Goal: Consume media (video, audio): Consume media (video, audio)

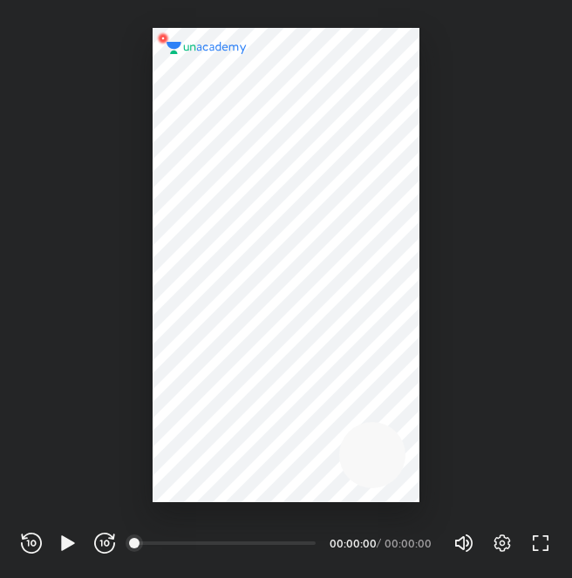
scroll to position [578, 572]
click at [500, 540] on icon "button" at bounding box center [502, 543] width 21 height 21
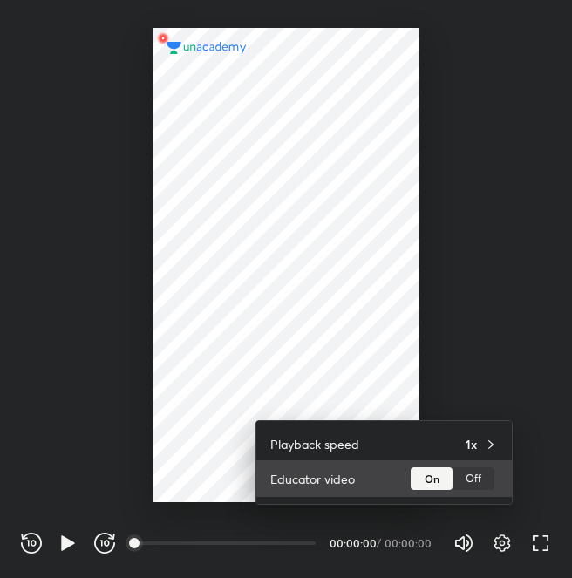
click at [485, 463] on div "Educator video On Off" at bounding box center [384, 479] width 256 height 37
click at [478, 477] on div "Off" at bounding box center [474, 479] width 42 height 23
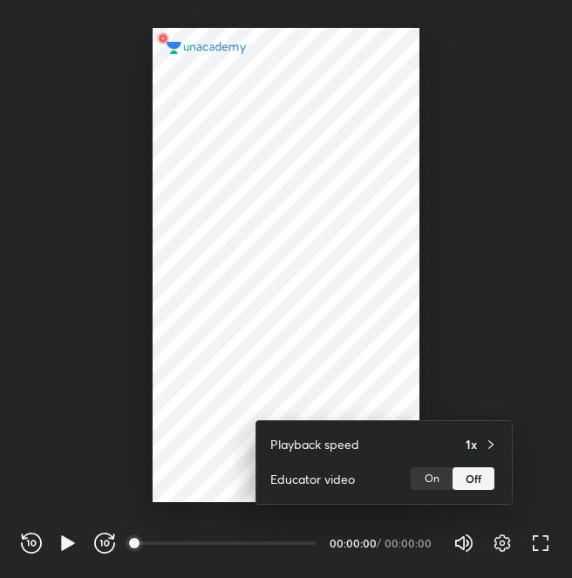
click at [462, 380] on div at bounding box center [286, 289] width 572 height 578
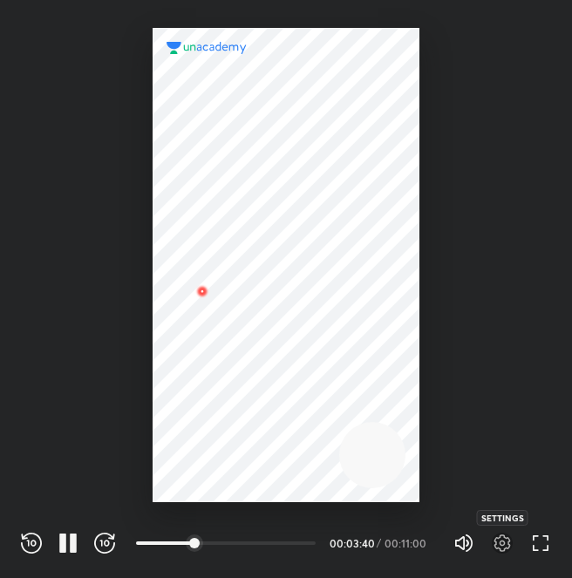
click at [498, 543] on icon "button" at bounding box center [502, 543] width 21 height 21
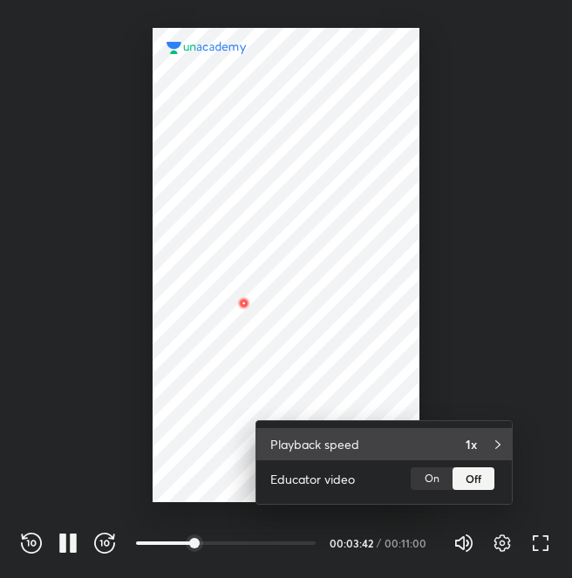
click at [471, 435] on h4 "1x" at bounding box center [471, 444] width 11 height 18
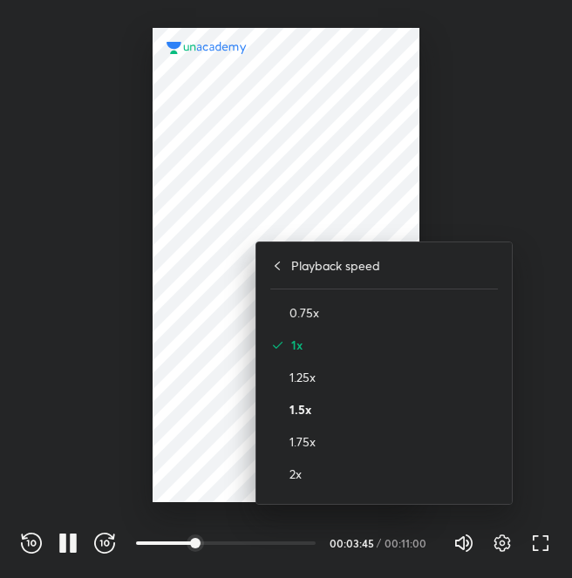
click at [300, 403] on h4 "1.5x" at bounding box center [394, 409] width 209 height 18
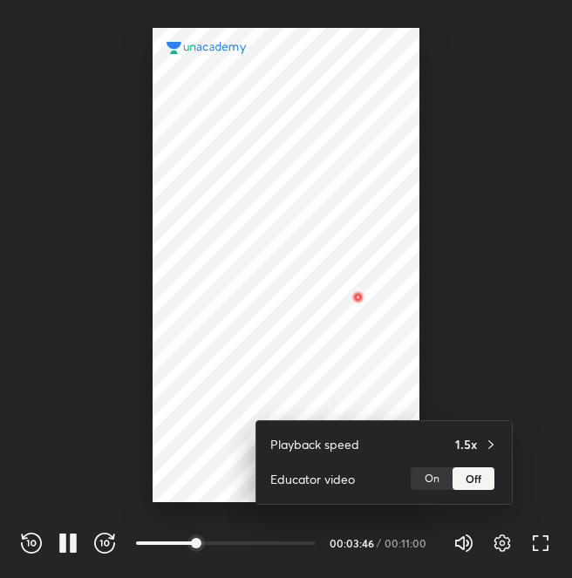
click at [482, 315] on div at bounding box center [286, 289] width 572 height 578
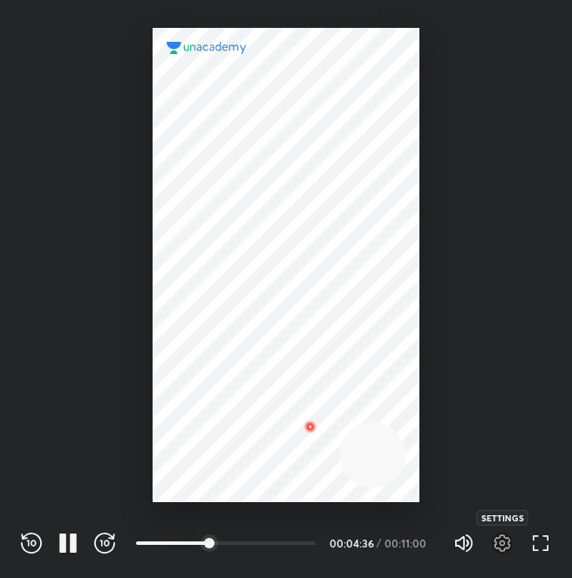
click at [499, 546] on icon "button" at bounding box center [502, 543] width 21 height 21
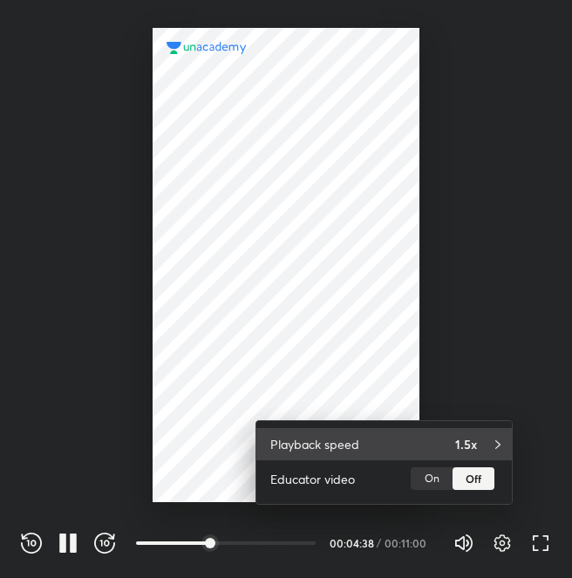
click at [483, 450] on div "1.5x" at bounding box center [476, 444] width 43 height 18
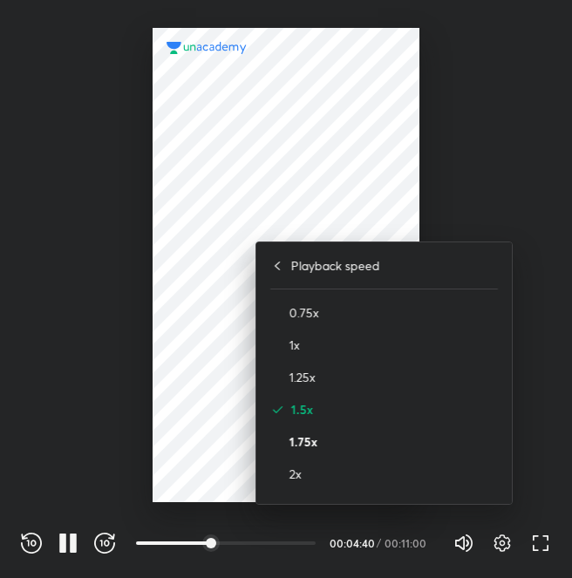
click at [348, 445] on h4 "1.75x" at bounding box center [394, 442] width 209 height 18
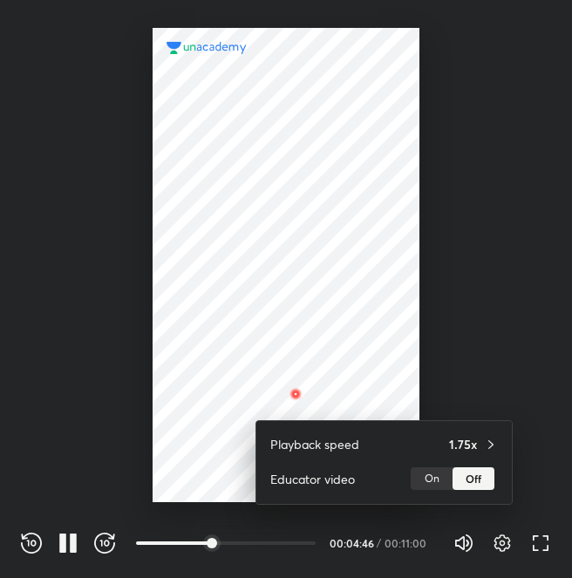
click at [482, 381] on div at bounding box center [286, 289] width 572 height 578
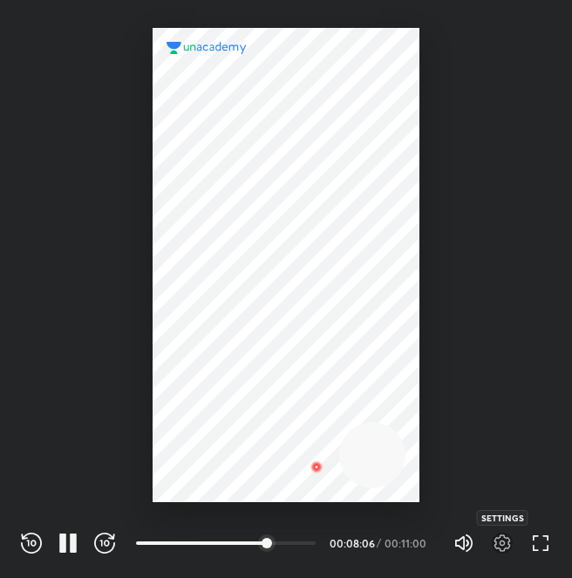
click at [505, 538] on icon "button" at bounding box center [503, 543] width 17 height 17
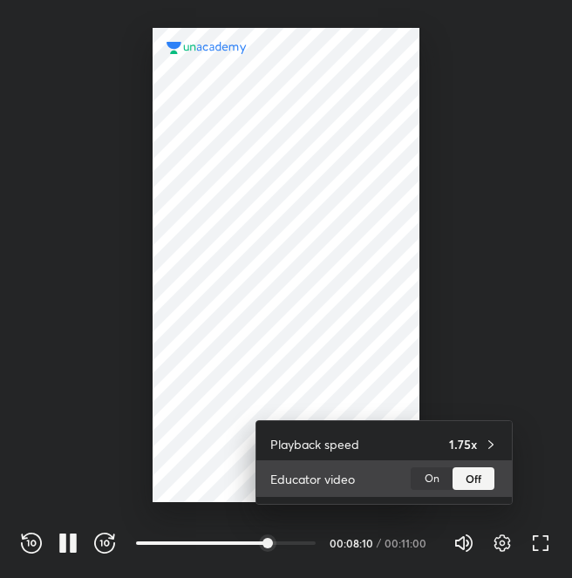
click at [421, 476] on div "On" at bounding box center [432, 479] width 42 height 23
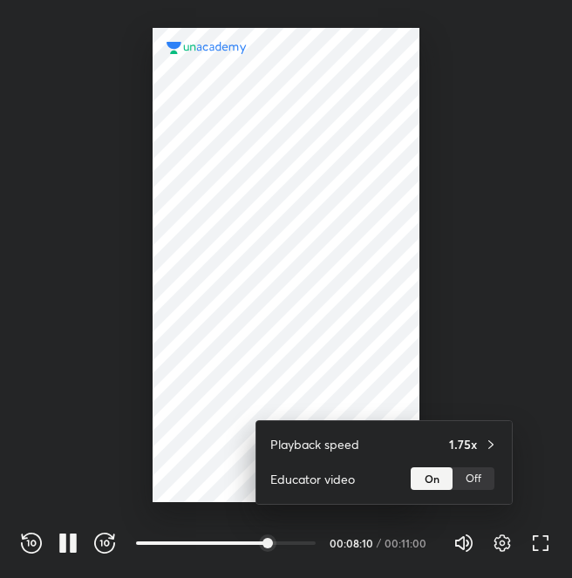
click at [514, 302] on div at bounding box center [286, 289] width 572 height 578
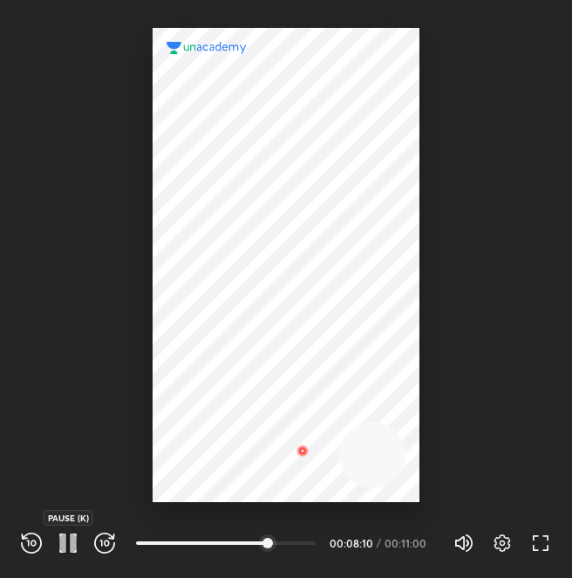
click at [66, 537] on icon "button" at bounding box center [68, 543] width 21 height 21
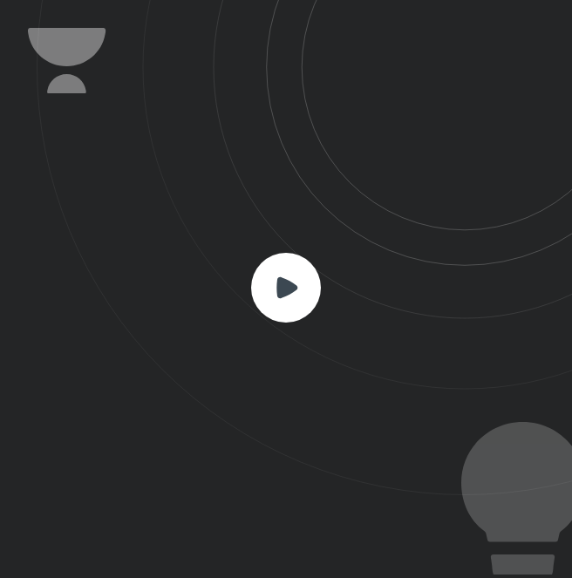
click at [303, 279] on rect at bounding box center [286, 288] width 70 height 70
click at [272, 289] on rect at bounding box center [286, 288] width 70 height 70
click at [286, 289] on icon at bounding box center [287, 287] width 21 height 21
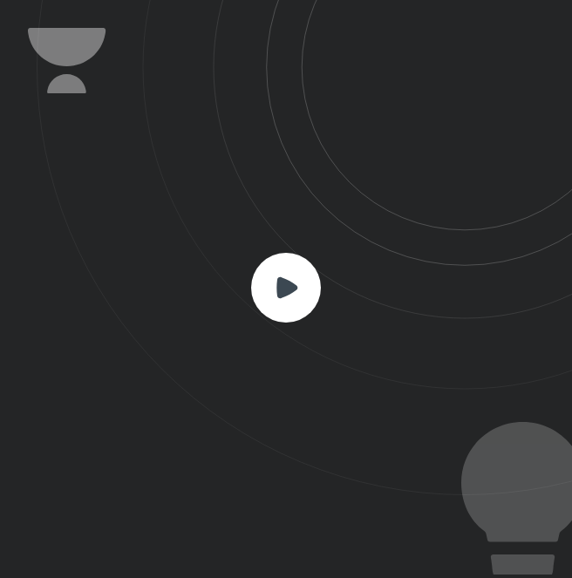
click at [295, 305] on rect at bounding box center [286, 288] width 70 height 70
click at [292, 291] on icon at bounding box center [287, 287] width 21 height 21
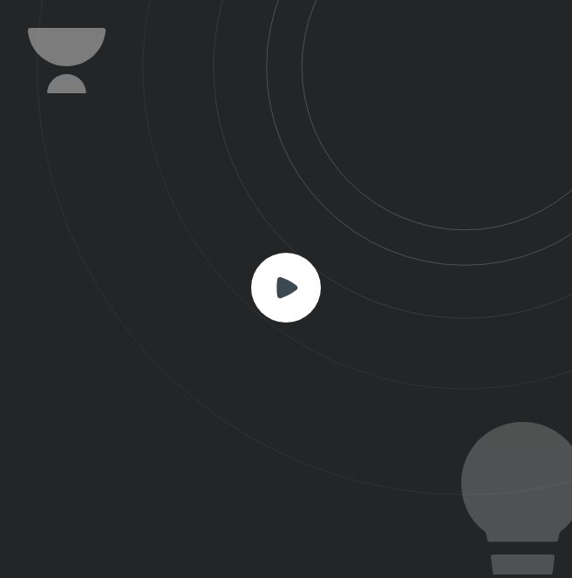
click at [292, 291] on icon at bounding box center [287, 287] width 21 height 21
click at [279, 289] on icon at bounding box center [287, 287] width 21 height 21
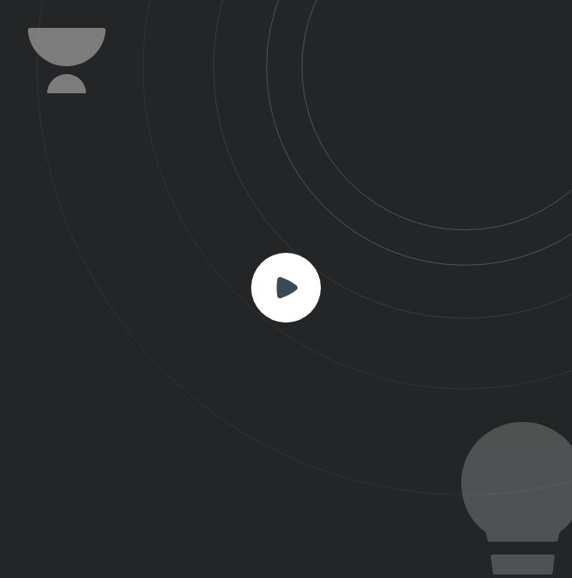
click at [279, 289] on icon at bounding box center [287, 287] width 21 height 21
click at [272, 302] on rect at bounding box center [286, 288] width 70 height 70
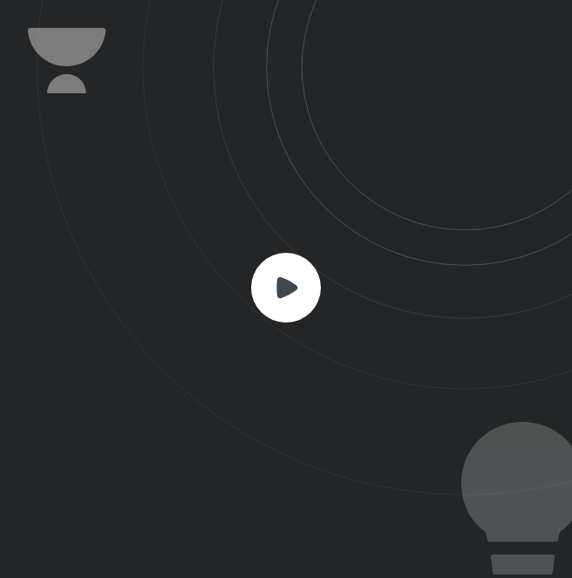
click at [272, 302] on rect at bounding box center [286, 288] width 70 height 70
click at [311, 287] on rect at bounding box center [286, 288] width 70 height 70
